Goal: Check status

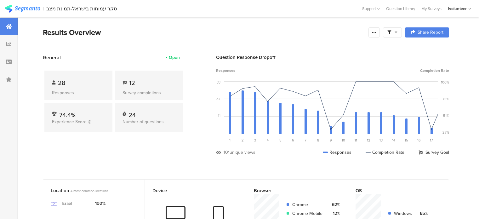
scroll to position [126, 0]
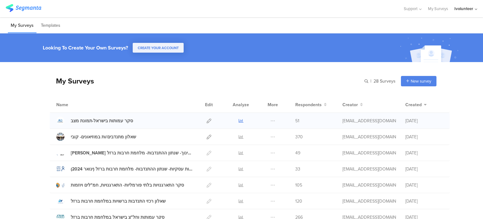
click at [239, 121] on icon at bounding box center [241, 120] width 5 height 5
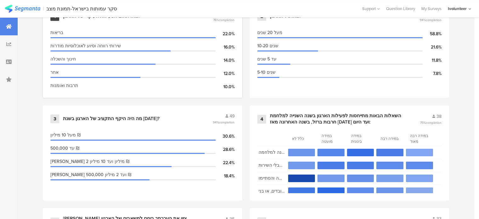
scroll to position [315, 0]
